Goal: Transaction & Acquisition: Purchase product/service

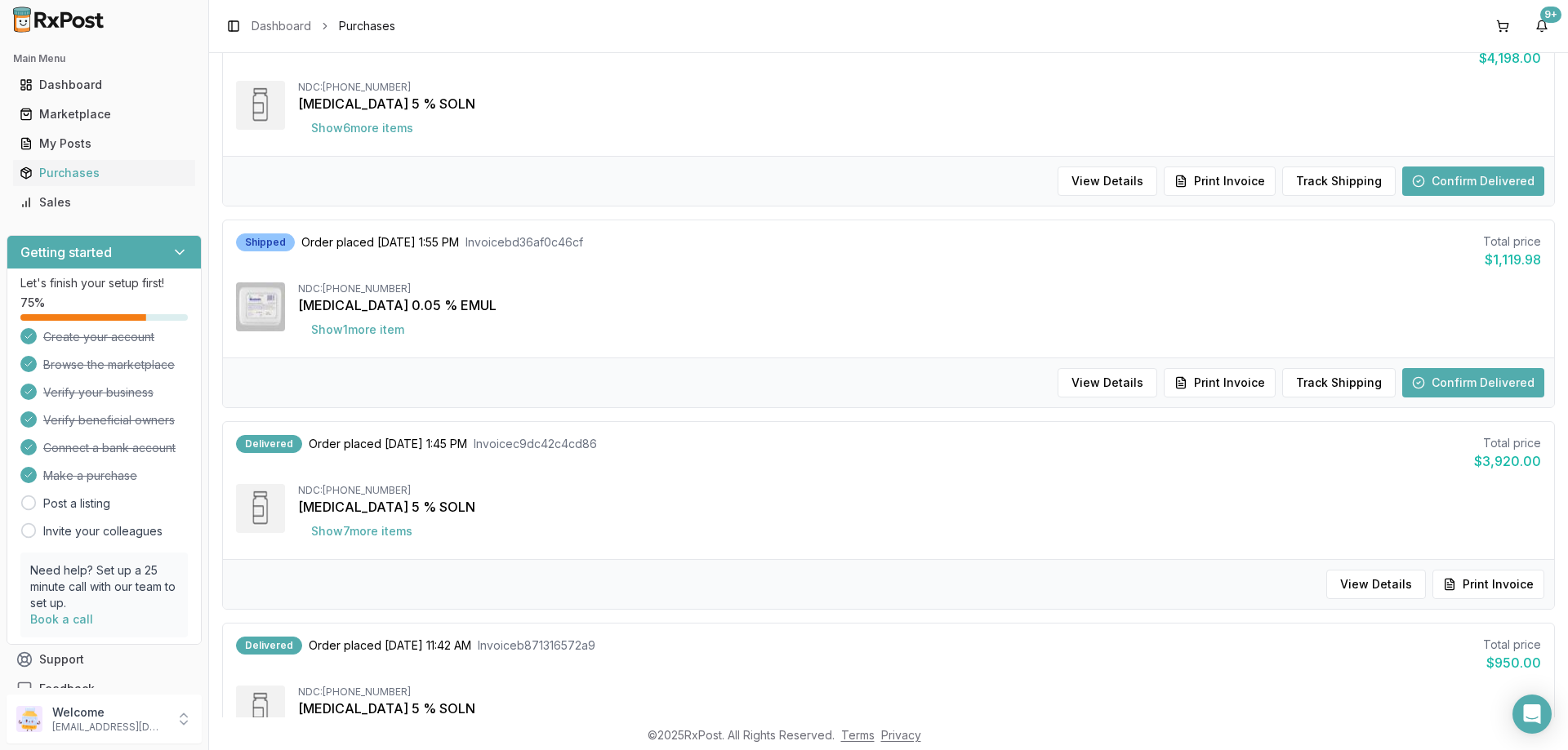
scroll to position [408, 0]
click at [1440, 374] on button "Confirm Delivered" at bounding box center [1472, 381] width 142 height 29
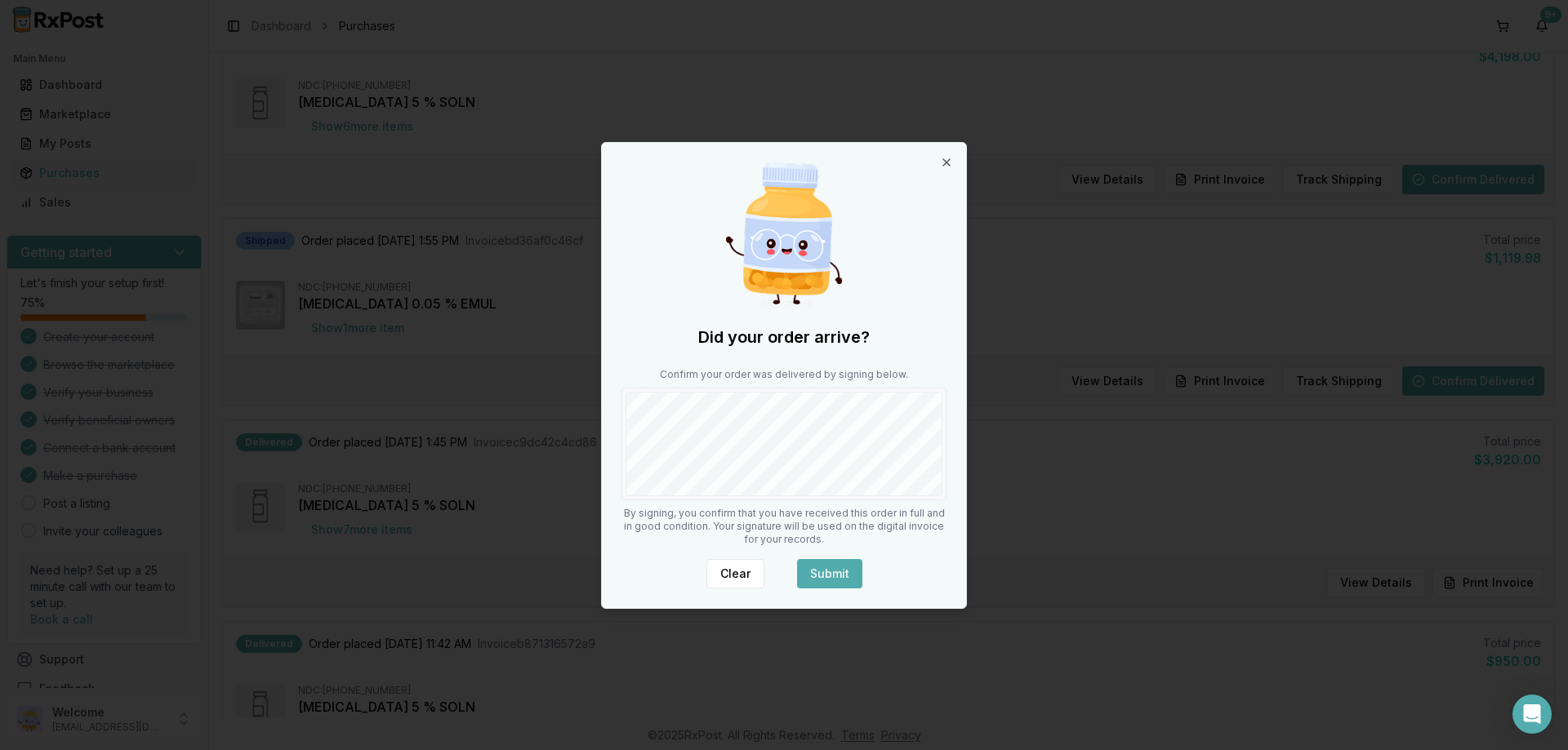
click at [848, 562] on button "Submit" at bounding box center [830, 573] width 66 height 29
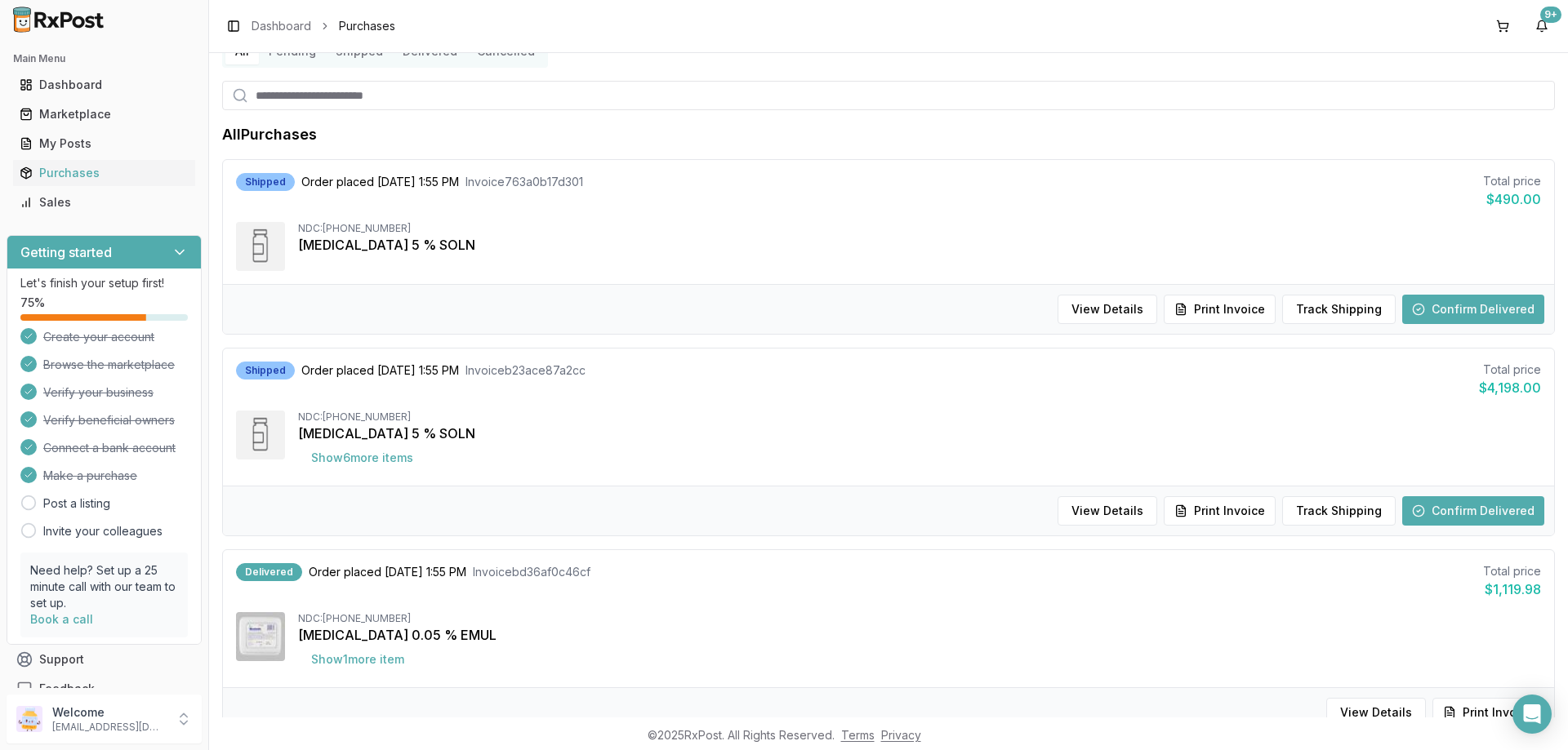
scroll to position [0, 0]
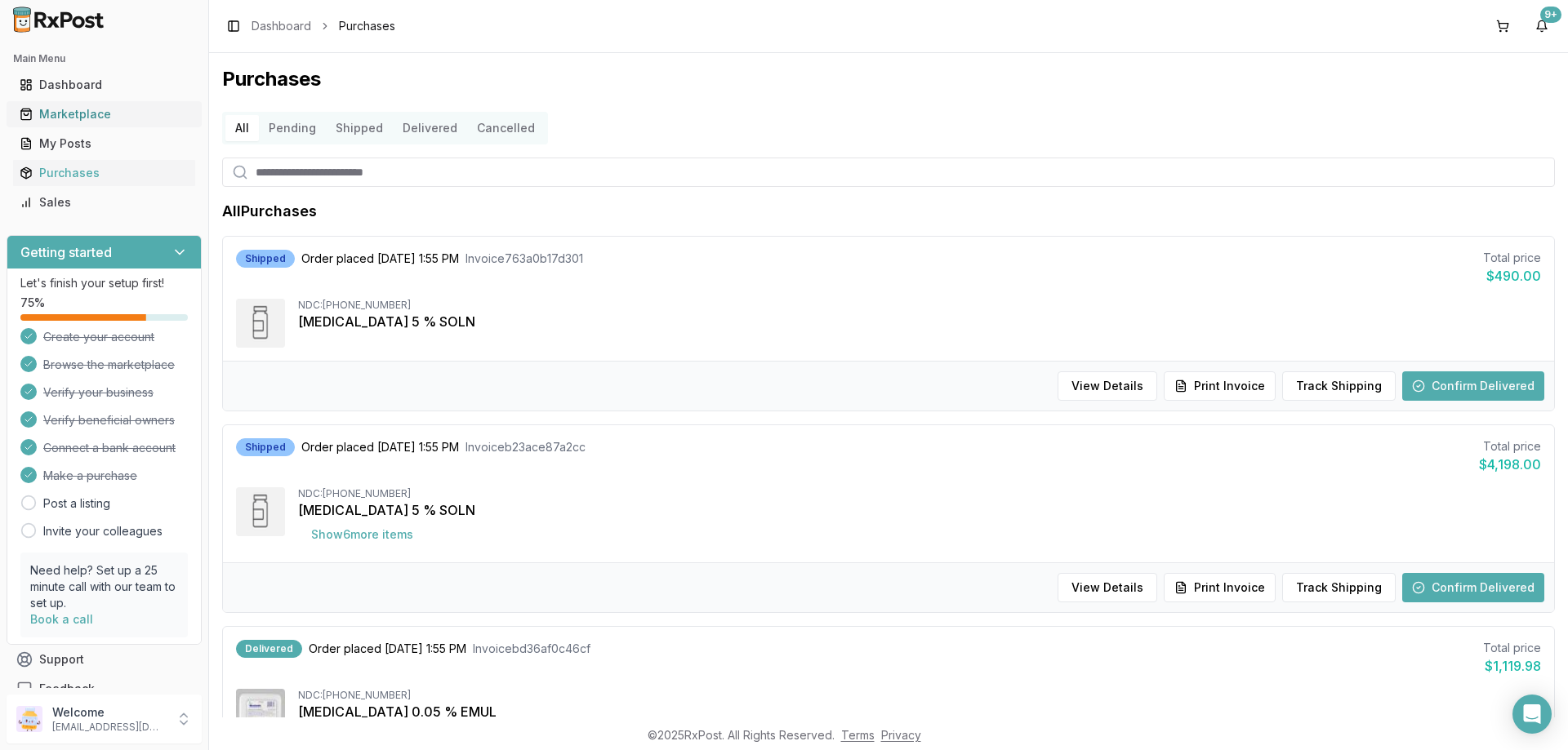
click at [118, 118] on div "Marketplace" at bounding box center [104, 113] width 169 height 16
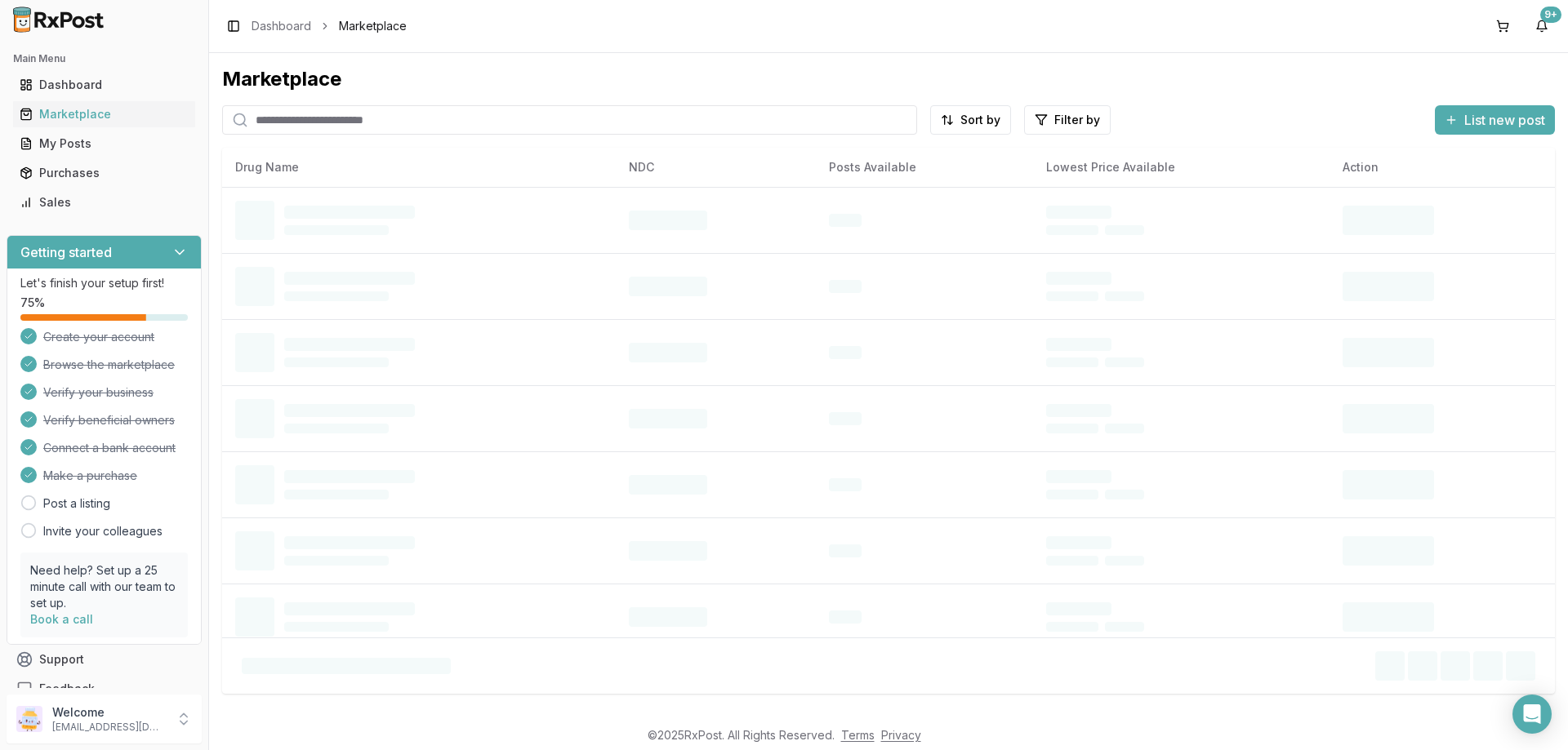
click at [394, 117] on input "search" at bounding box center [569, 119] width 695 height 29
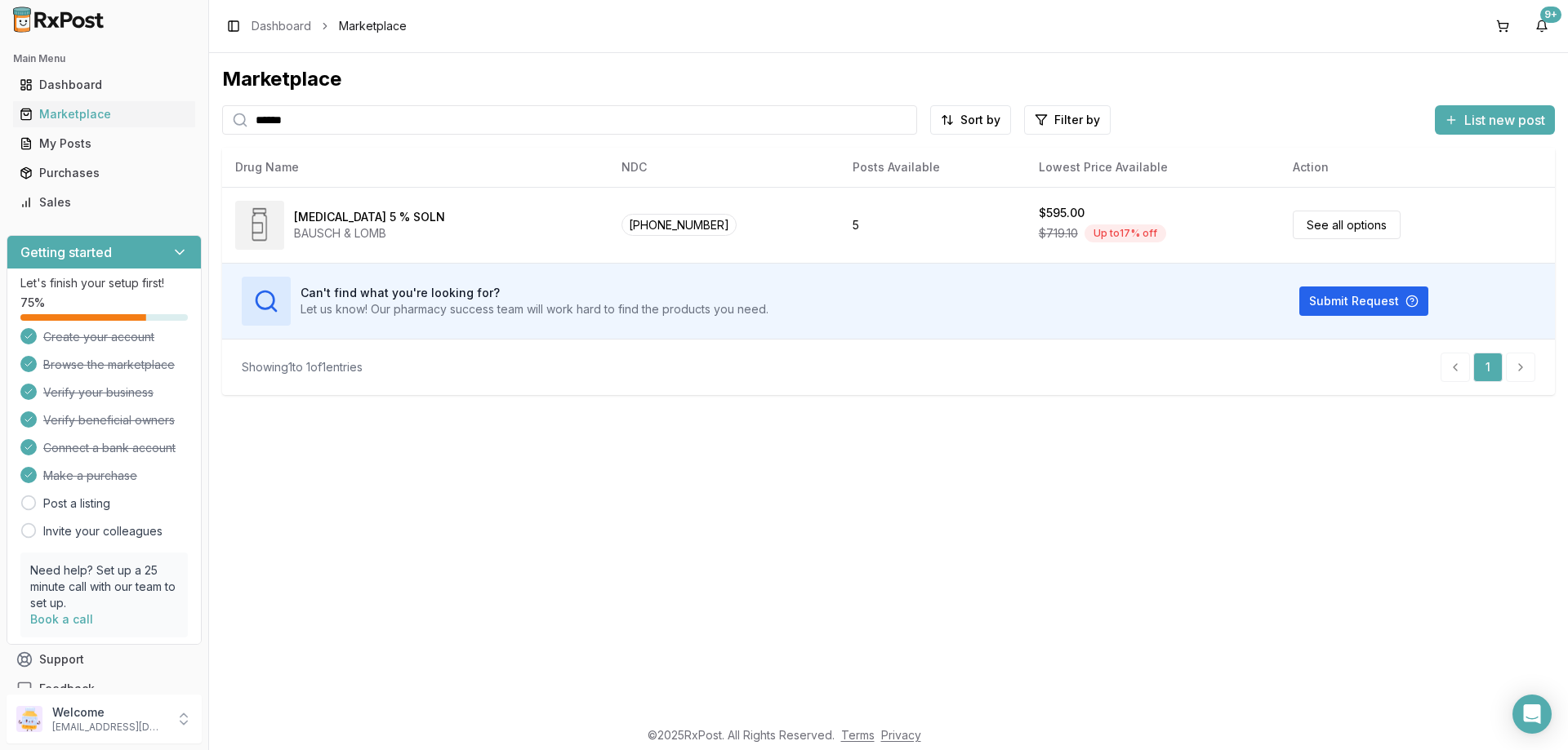
drag, startPoint x: 370, startPoint y: 119, endPoint x: 0, endPoint y: 154, distance: 371.7
click at [0, 152] on div "Main Menu Dashboard Marketplace My Posts Purchases Sales Getting started Let's …" at bounding box center [784, 375] width 1568 height 750
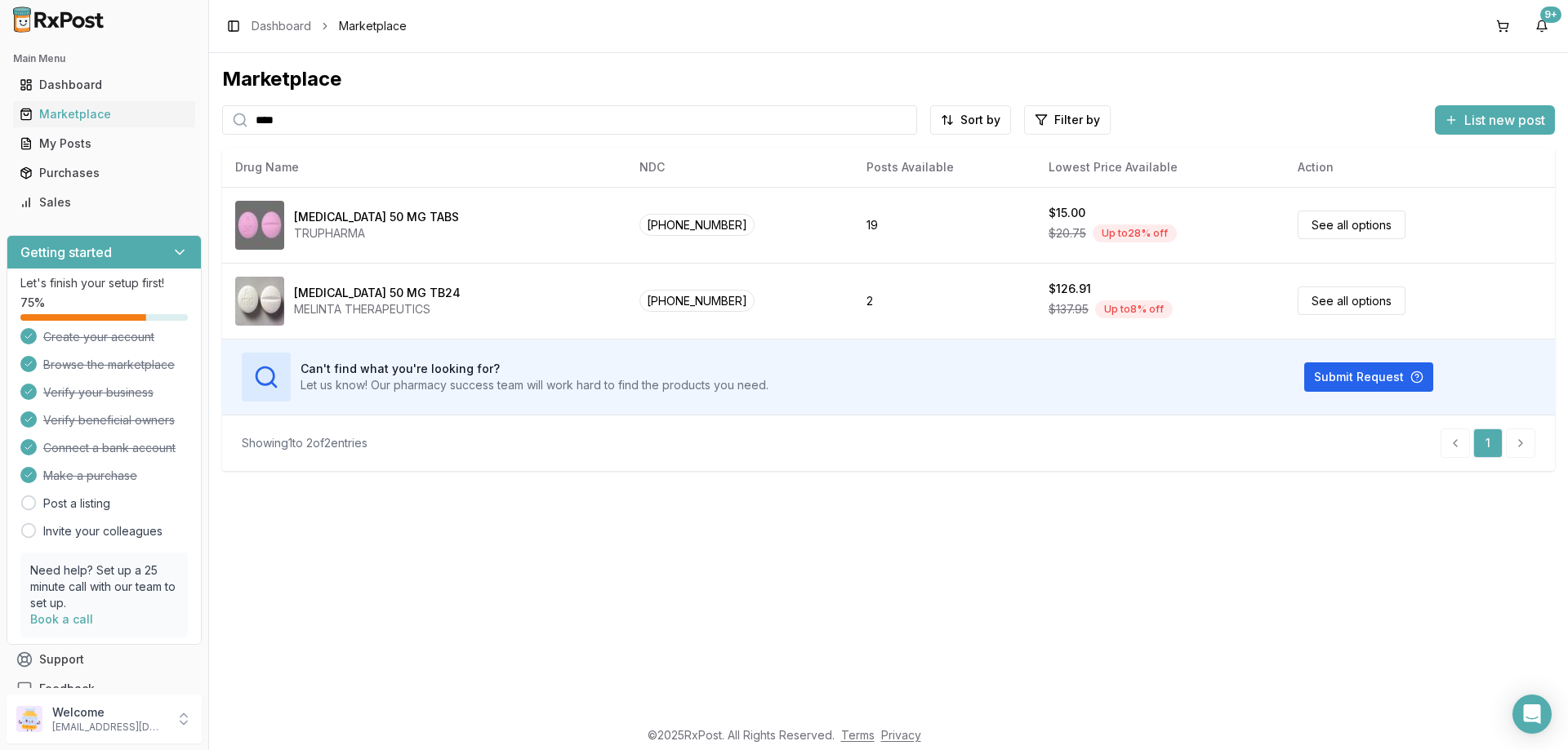
type input "****"
